Goal: Find contact information: Find contact information

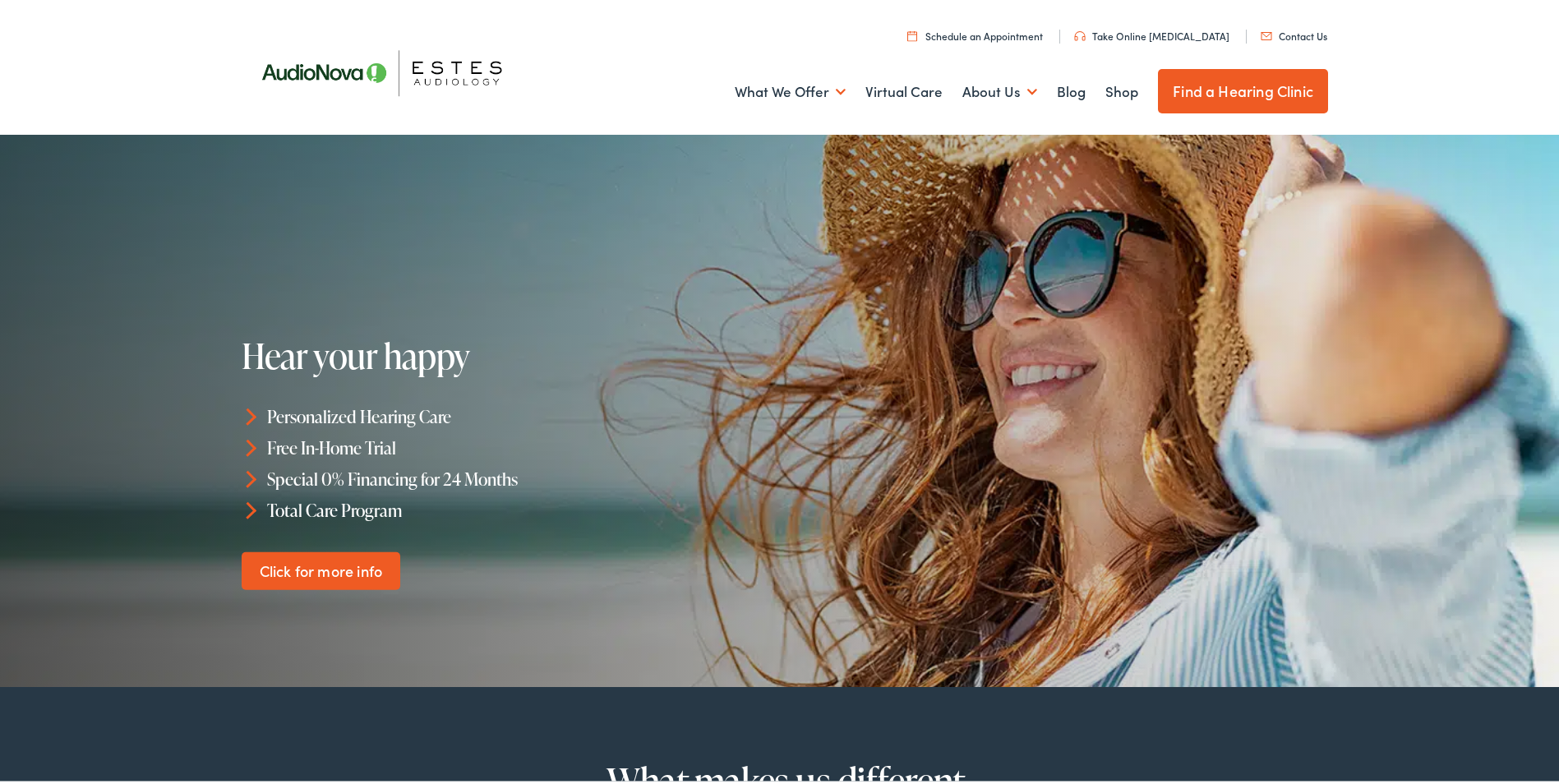
click at [1303, 32] on link "Contact Us" at bounding box center [1294, 32] width 67 height 14
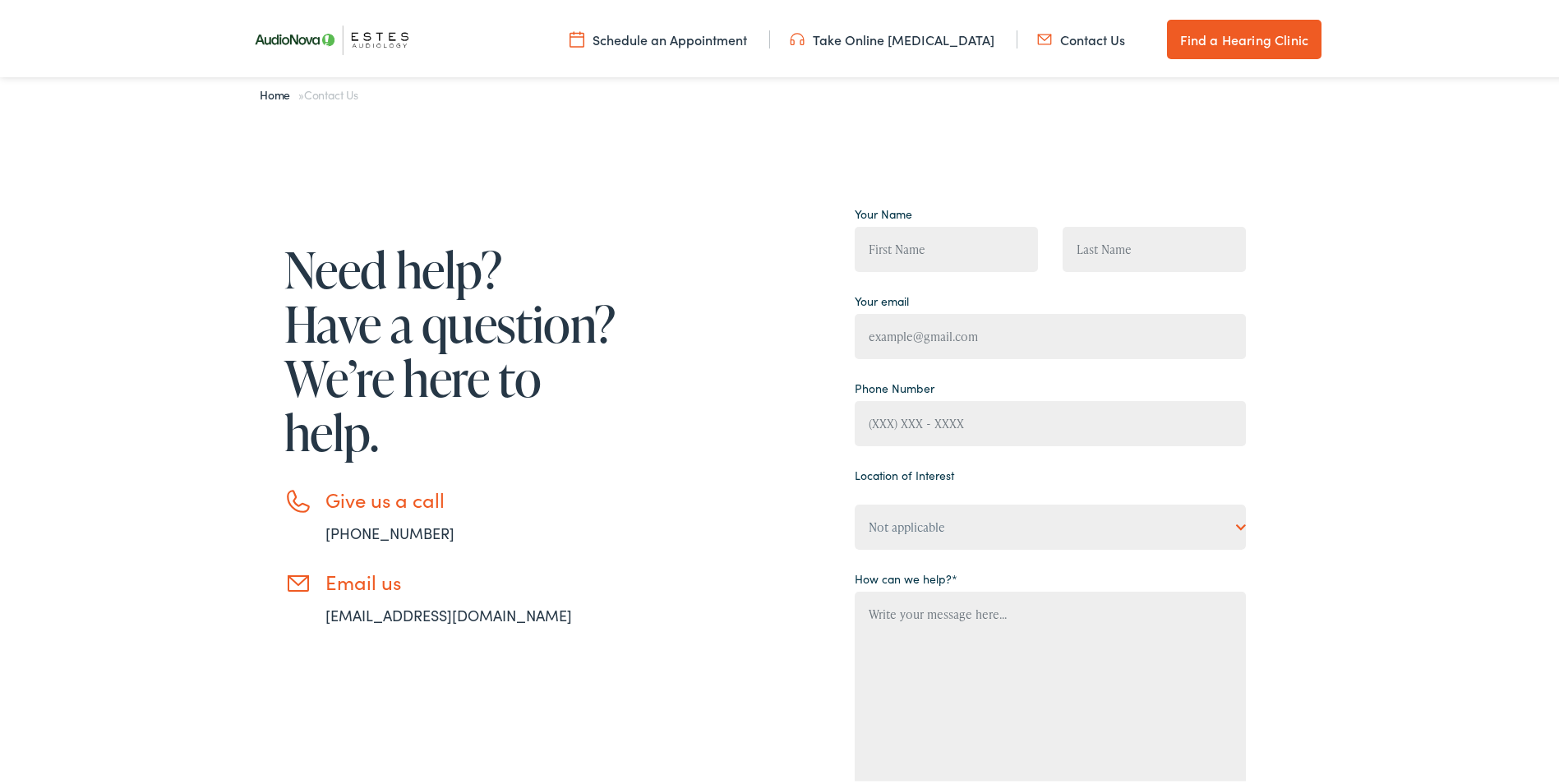
scroll to position [651, 0]
